Goal: Task Accomplishment & Management: Manage account settings

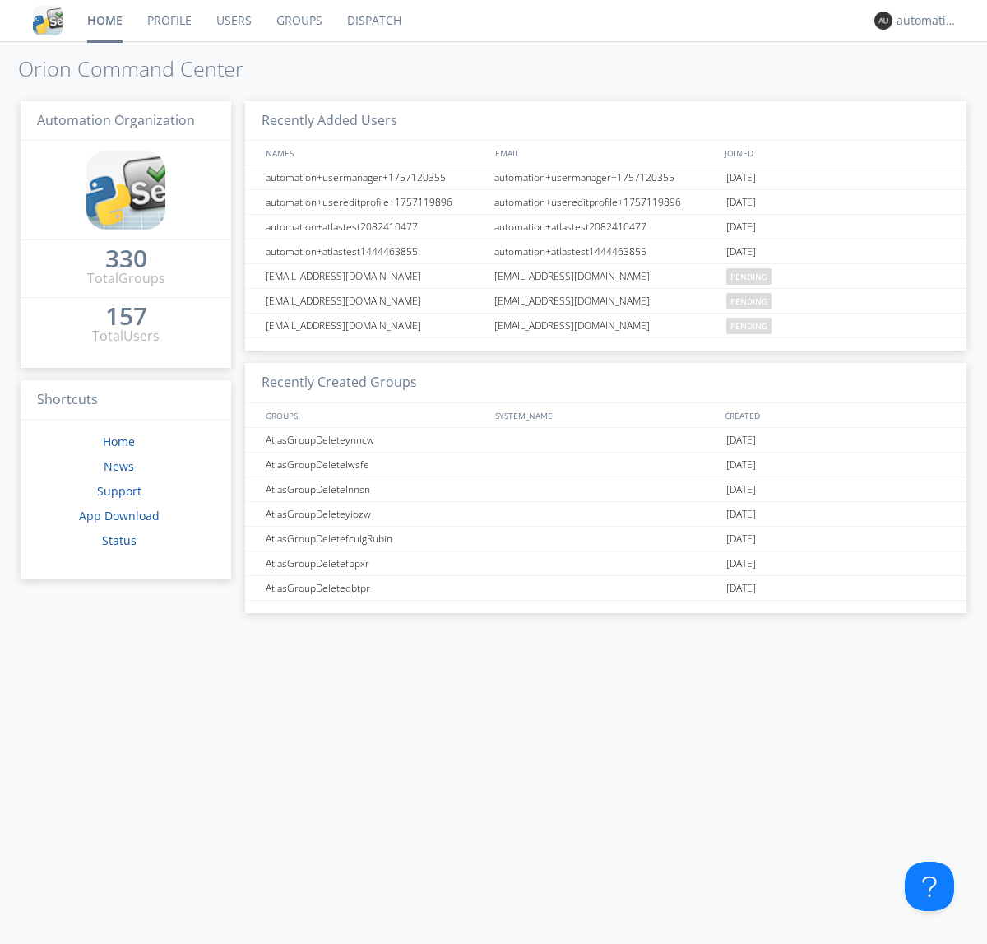
click at [373, 21] on link "Dispatch" at bounding box center [374, 20] width 79 height 41
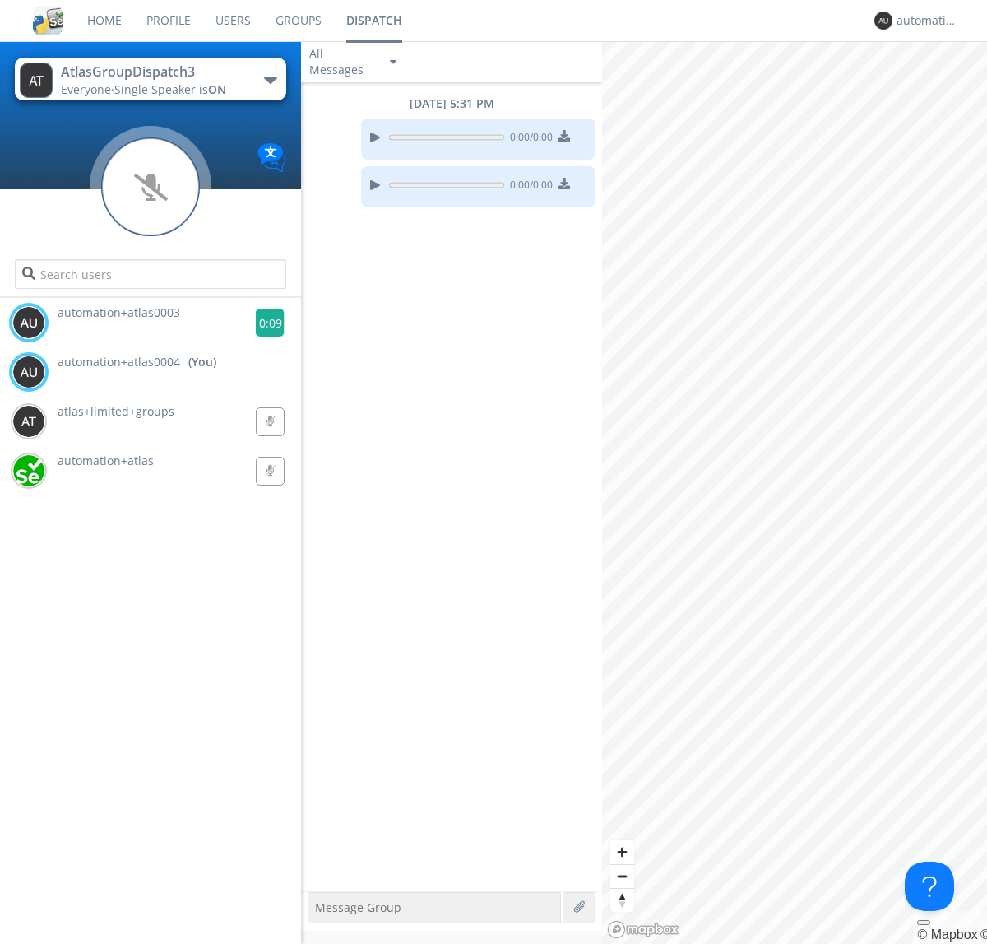
click at [263, 322] on g at bounding box center [270, 323] width 29 height 29
click at [923, 21] on div "automation+atlas0004" at bounding box center [928, 20] width 62 height 16
click at [935, 86] on div "Log Out" at bounding box center [935, 87] width 85 height 30
